Goal: Navigation & Orientation: Understand site structure

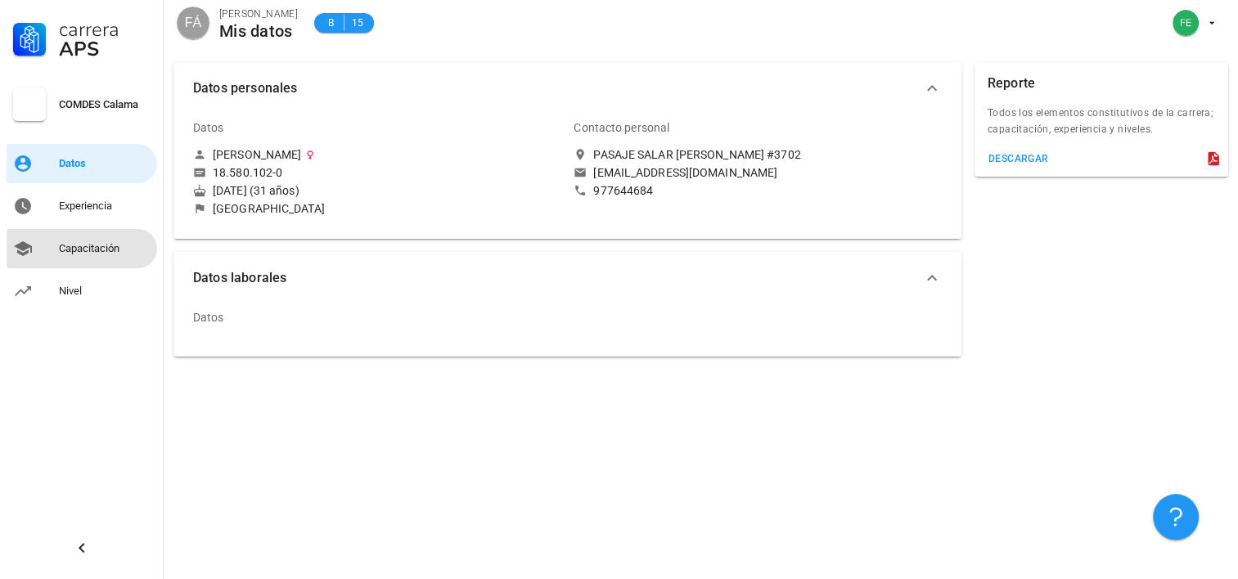
click at [118, 249] on div "Capacitación" at bounding box center [105, 248] width 92 height 13
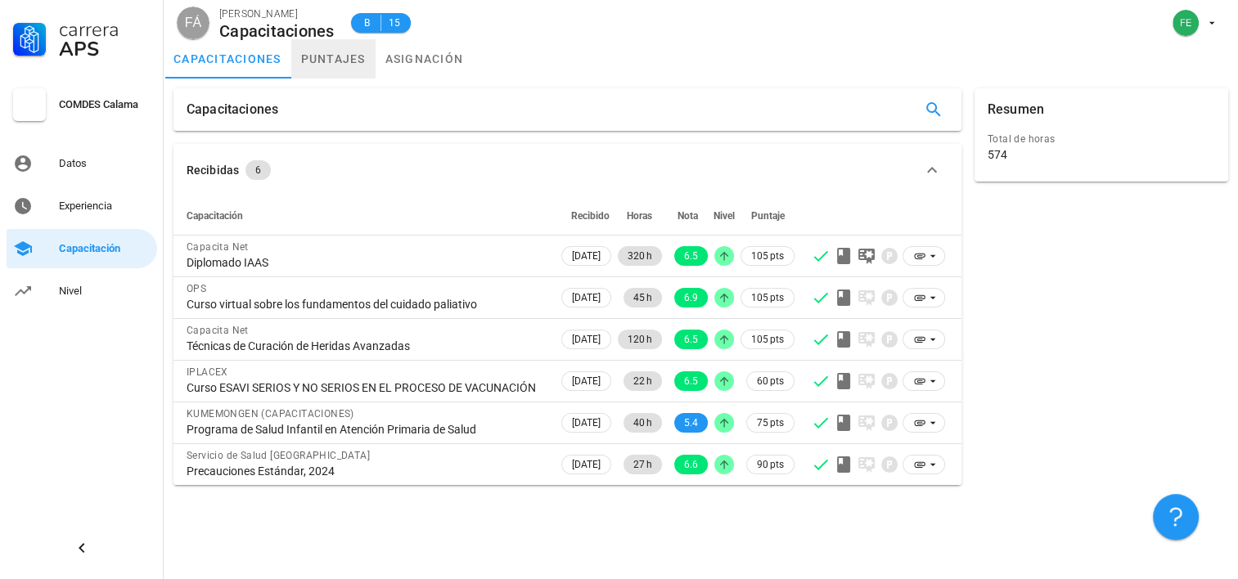
click at [340, 69] on link "puntajes" at bounding box center [333, 58] width 84 height 39
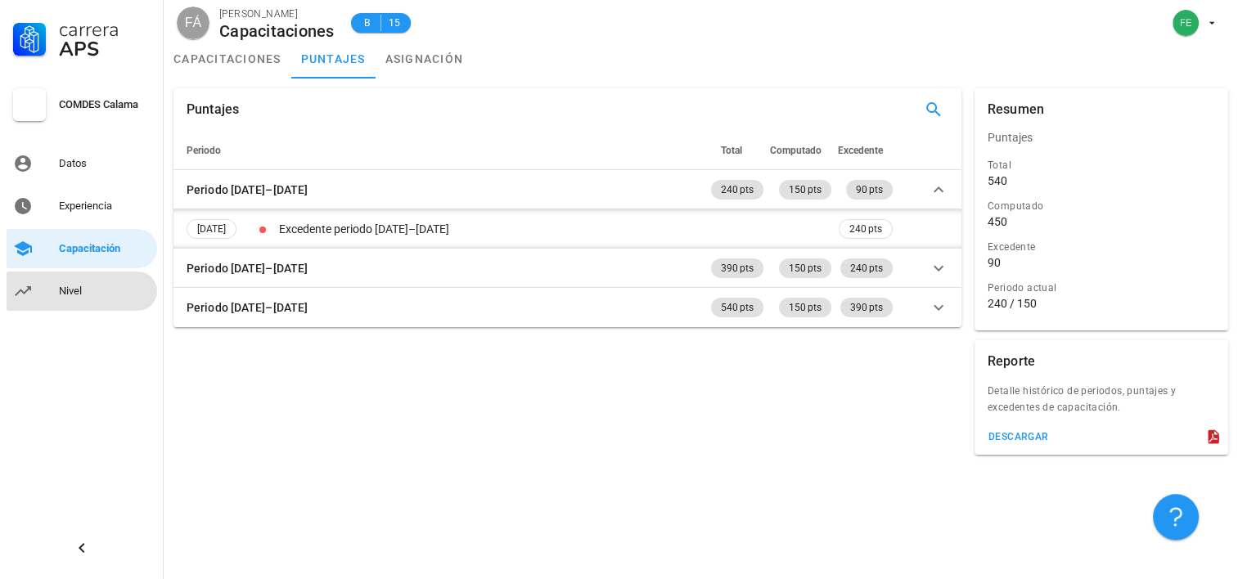
click at [45, 278] on link "Nivel" at bounding box center [82, 291] width 151 height 39
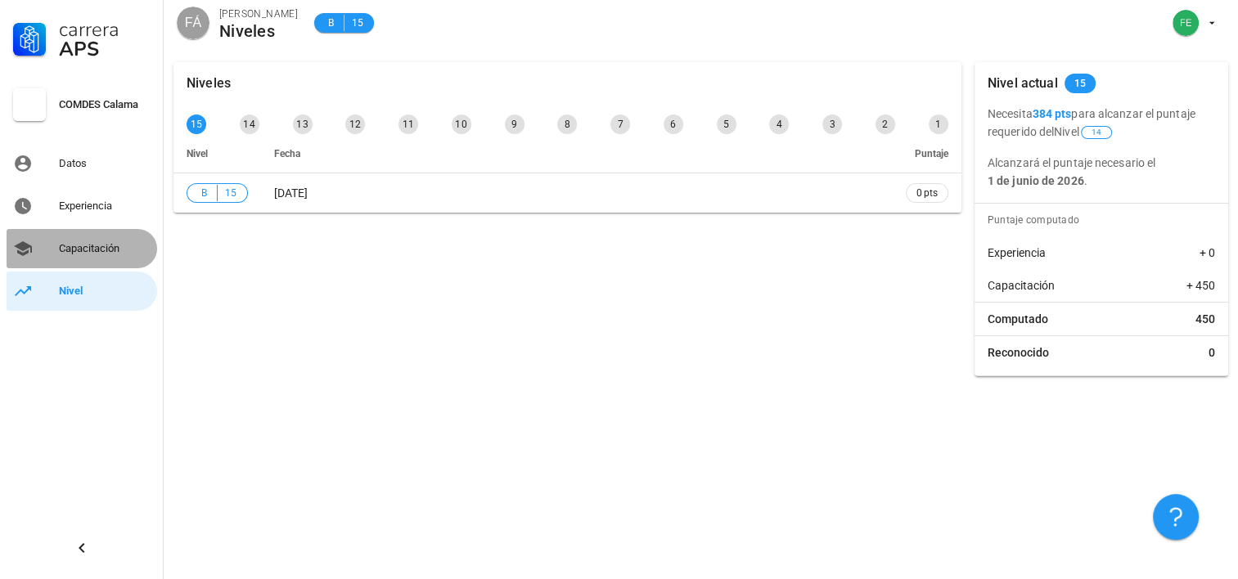
click at [75, 252] on div "Capacitación" at bounding box center [105, 248] width 92 height 13
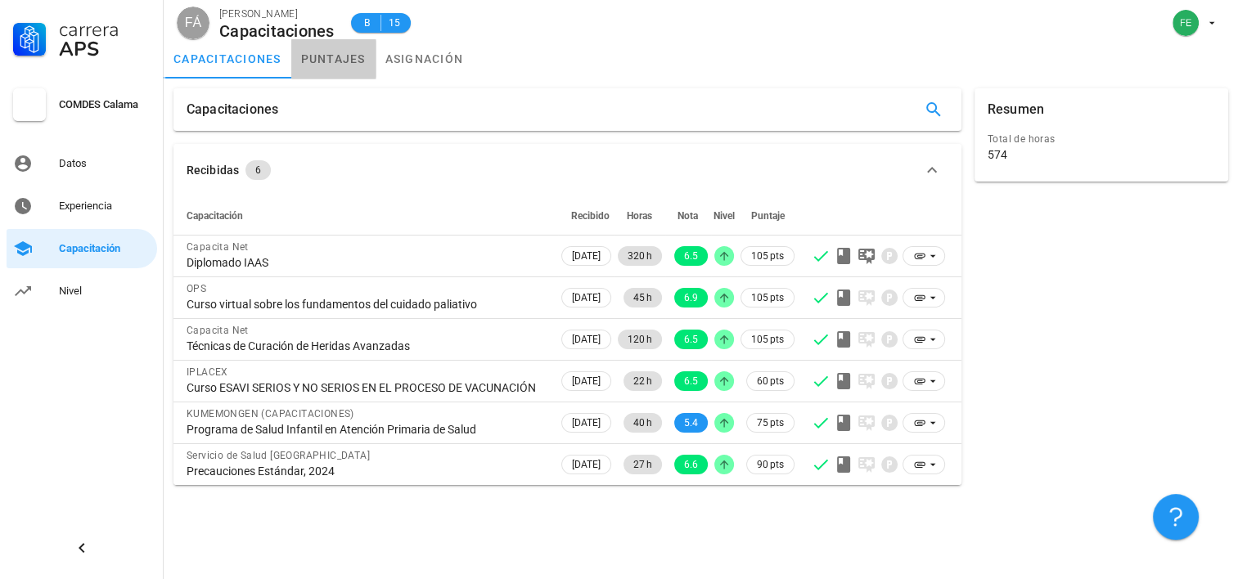
click at [345, 60] on link "puntajes" at bounding box center [333, 58] width 84 height 39
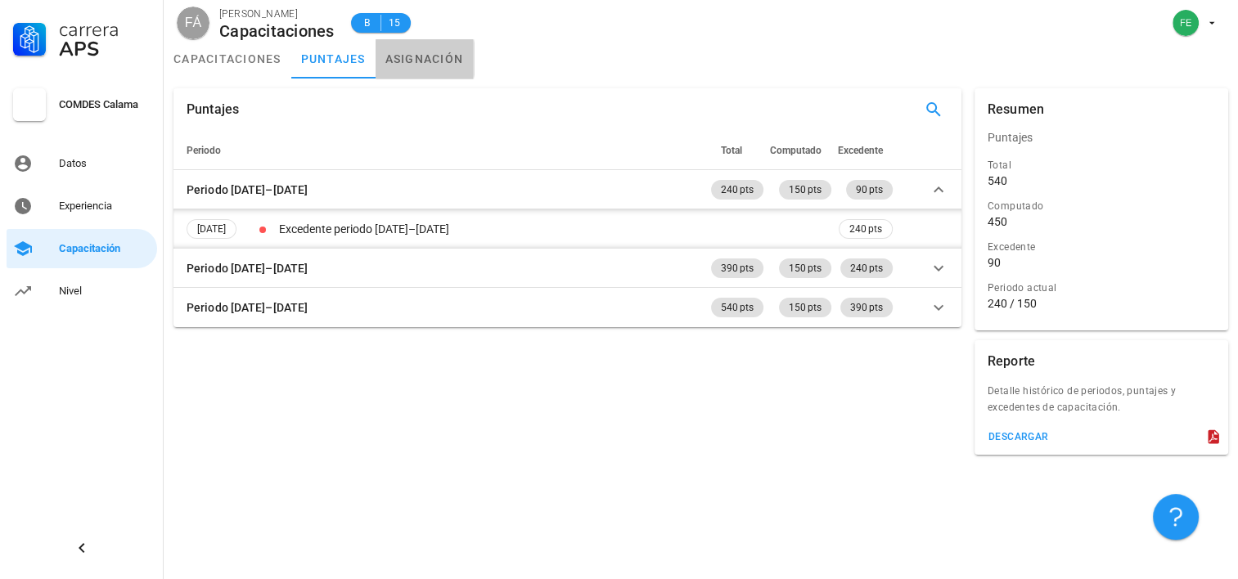
click at [432, 61] on link "asignación" at bounding box center [424, 58] width 98 height 39
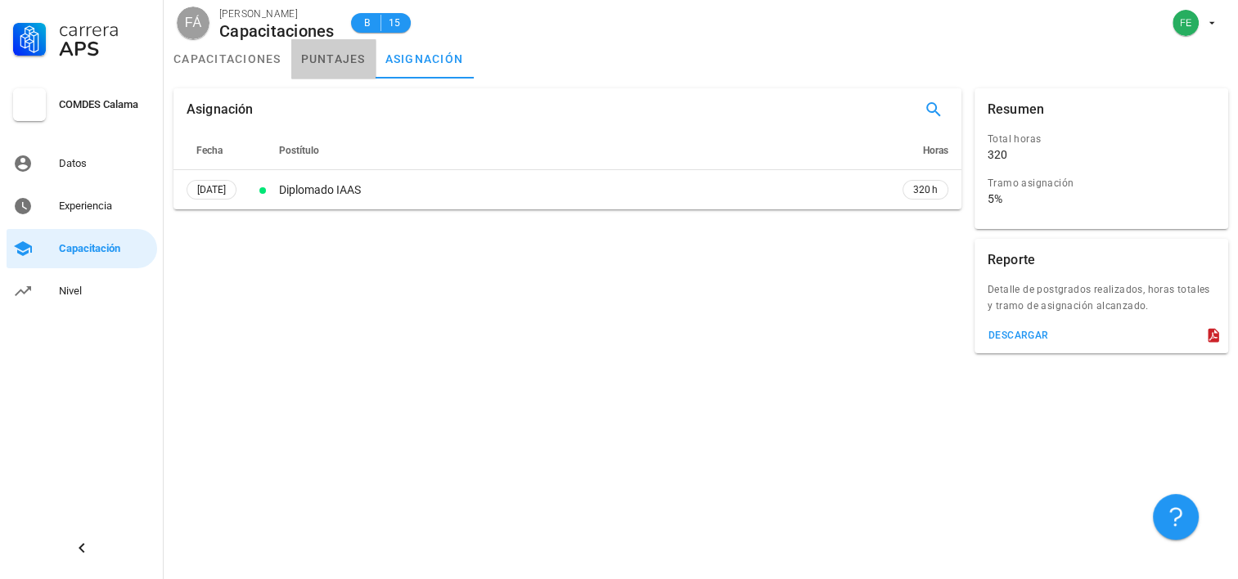
click at [357, 61] on link "puntajes" at bounding box center [333, 58] width 84 height 39
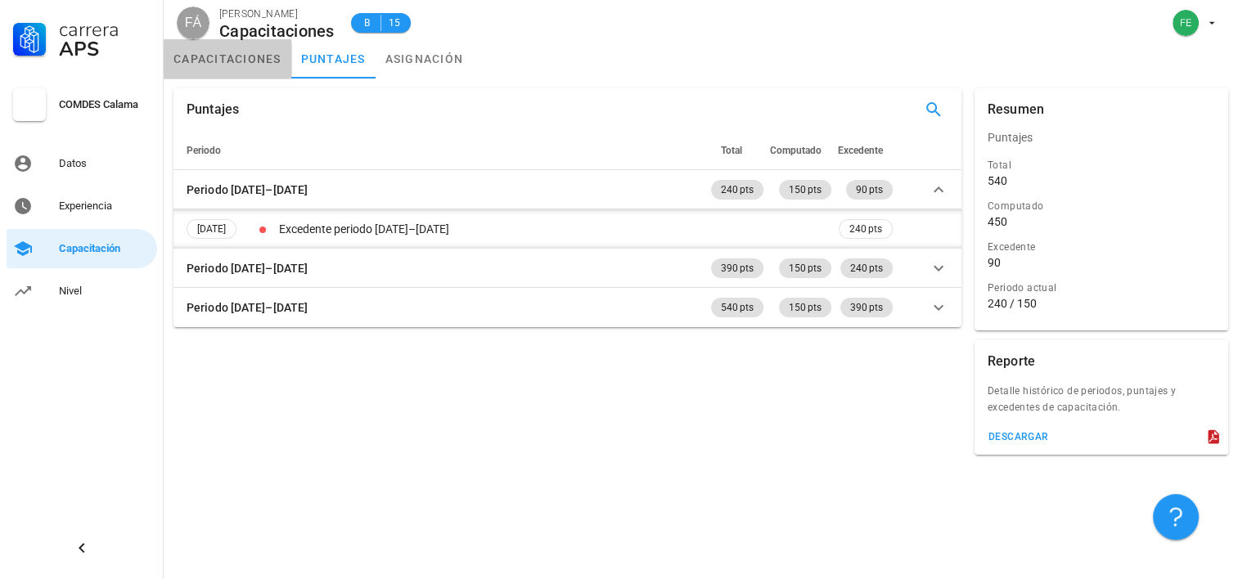
click at [244, 50] on link "capacitaciones" at bounding box center [228, 58] width 128 height 39
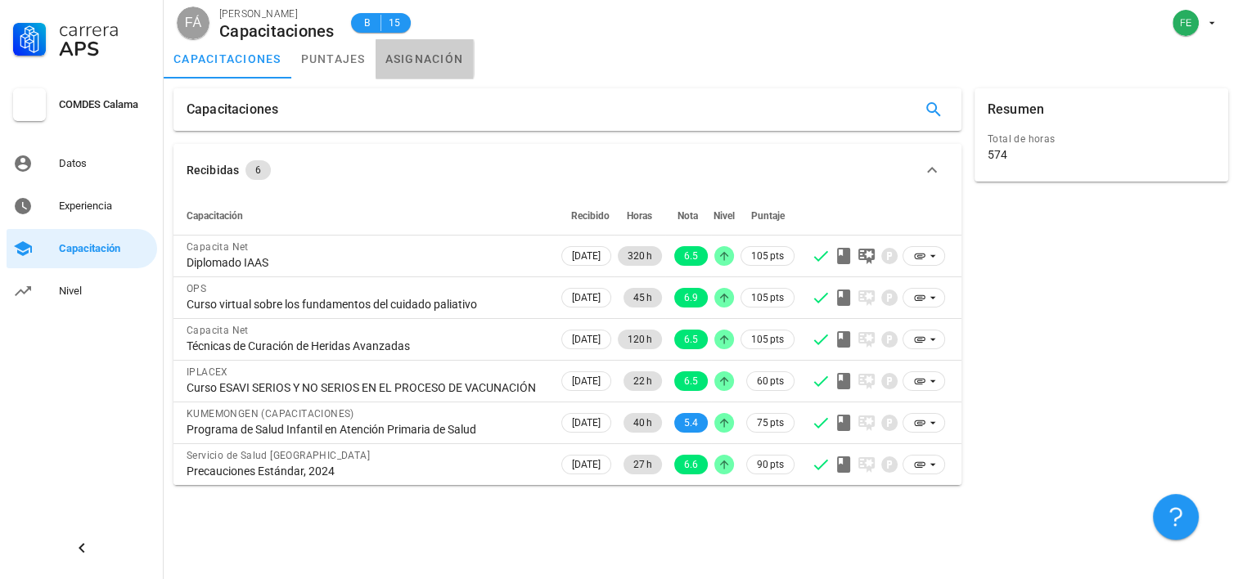
click at [429, 39] on link "asignación" at bounding box center [424, 58] width 98 height 39
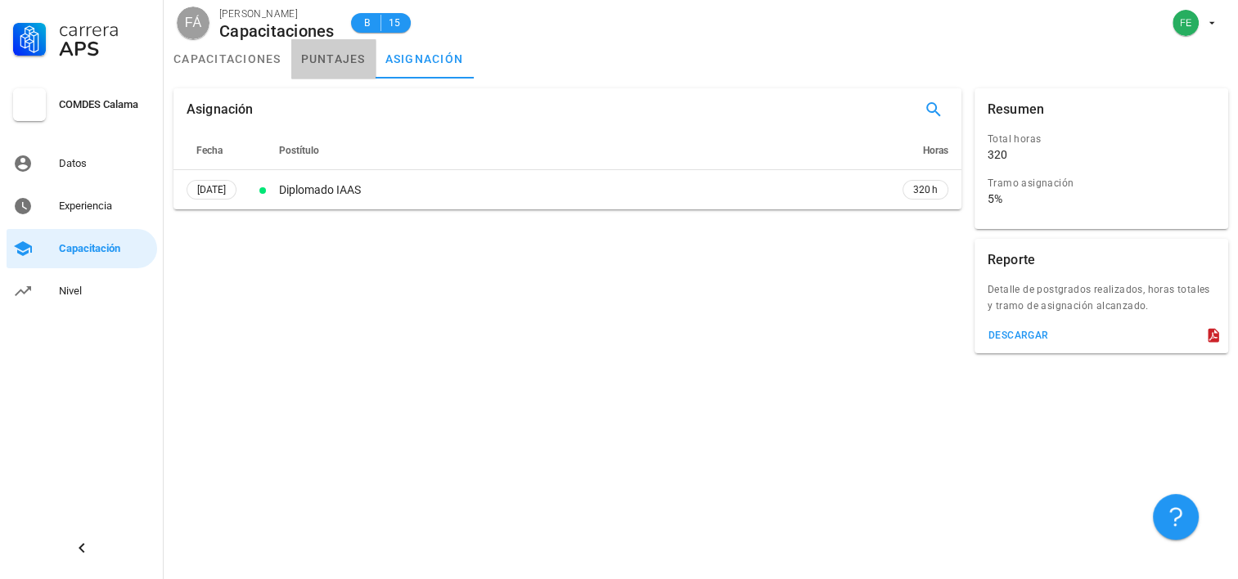
click at [314, 56] on link "puntajes" at bounding box center [333, 58] width 84 height 39
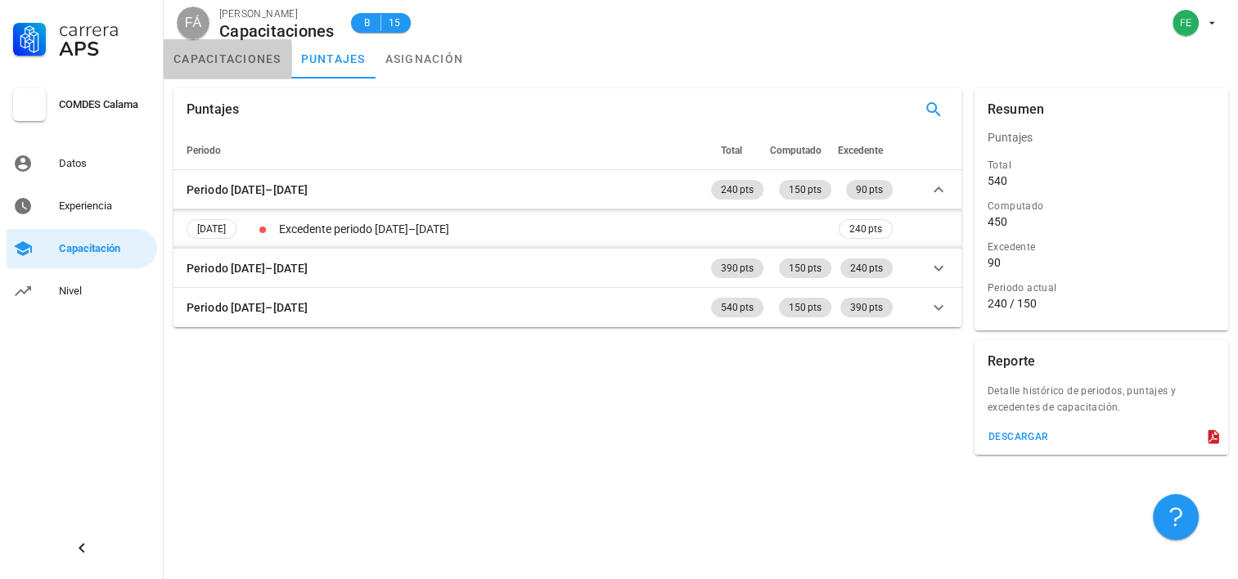
click at [233, 68] on link "capacitaciones" at bounding box center [228, 58] width 128 height 39
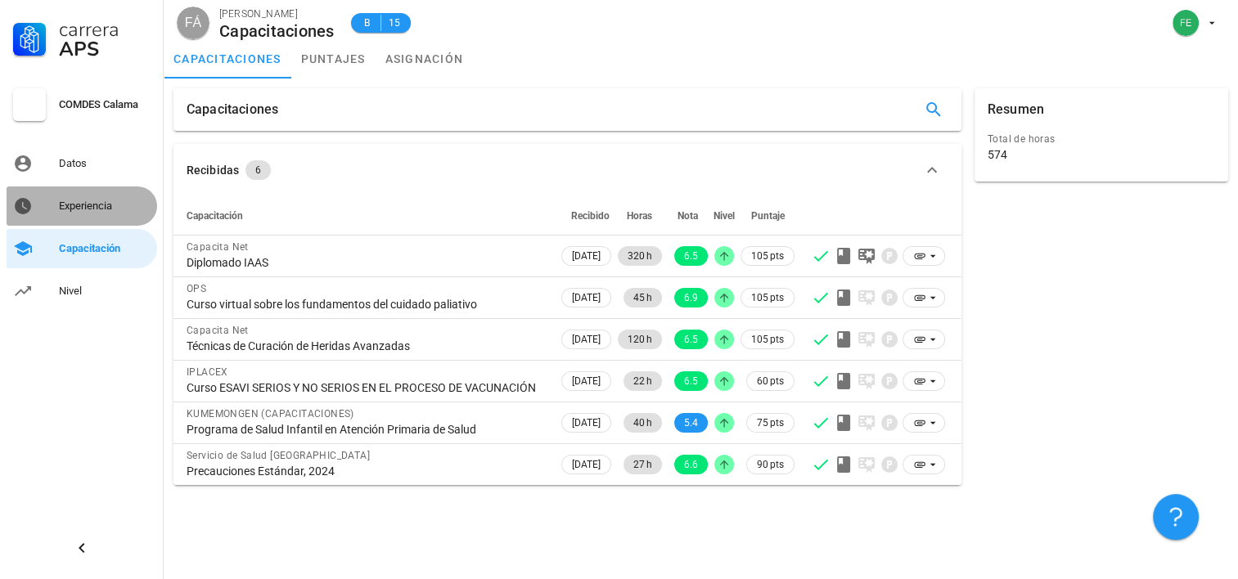
click at [67, 205] on div "Experiencia" at bounding box center [105, 206] width 92 height 13
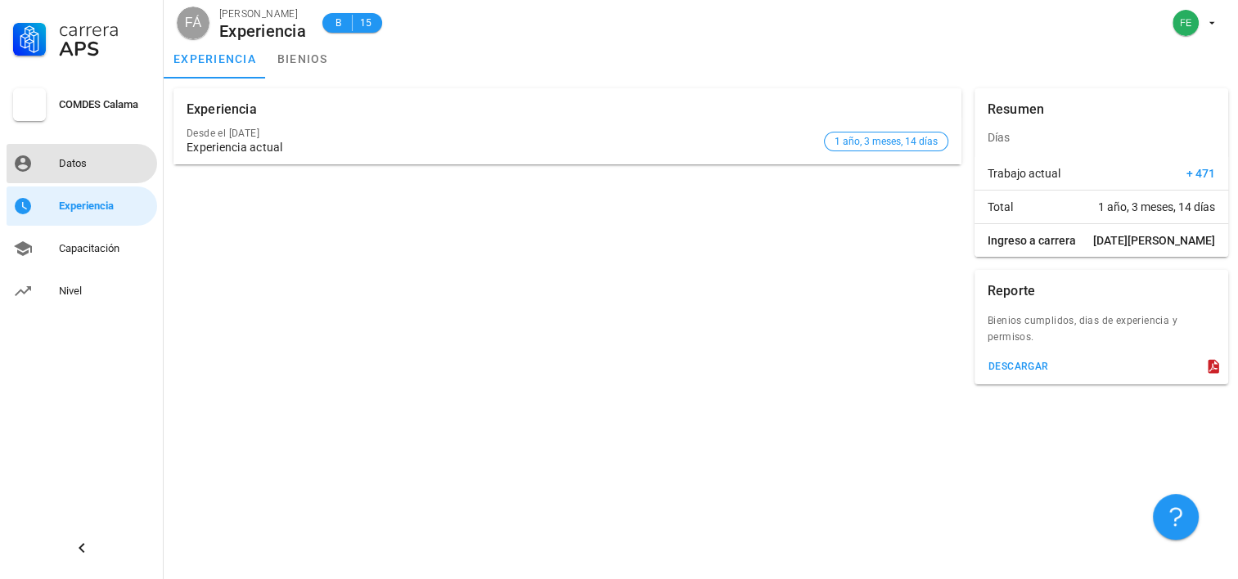
click at [75, 157] on div "Datos" at bounding box center [105, 163] width 92 height 13
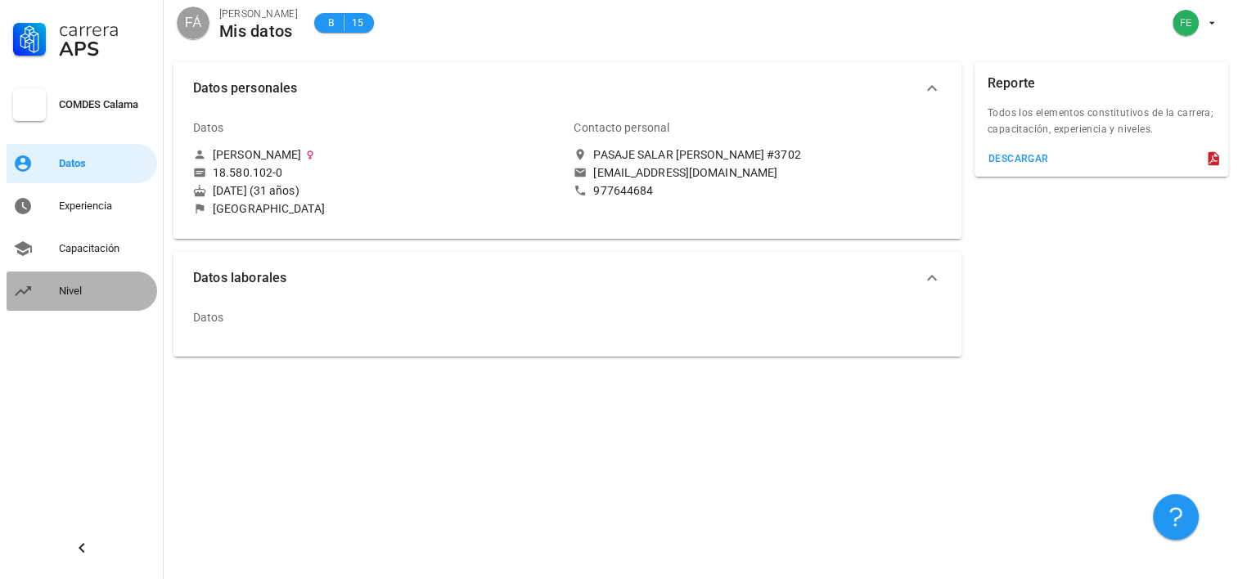
click at [63, 285] on div "Nivel" at bounding box center [105, 291] width 92 height 13
